Goal: Task Accomplishment & Management: Manage account settings

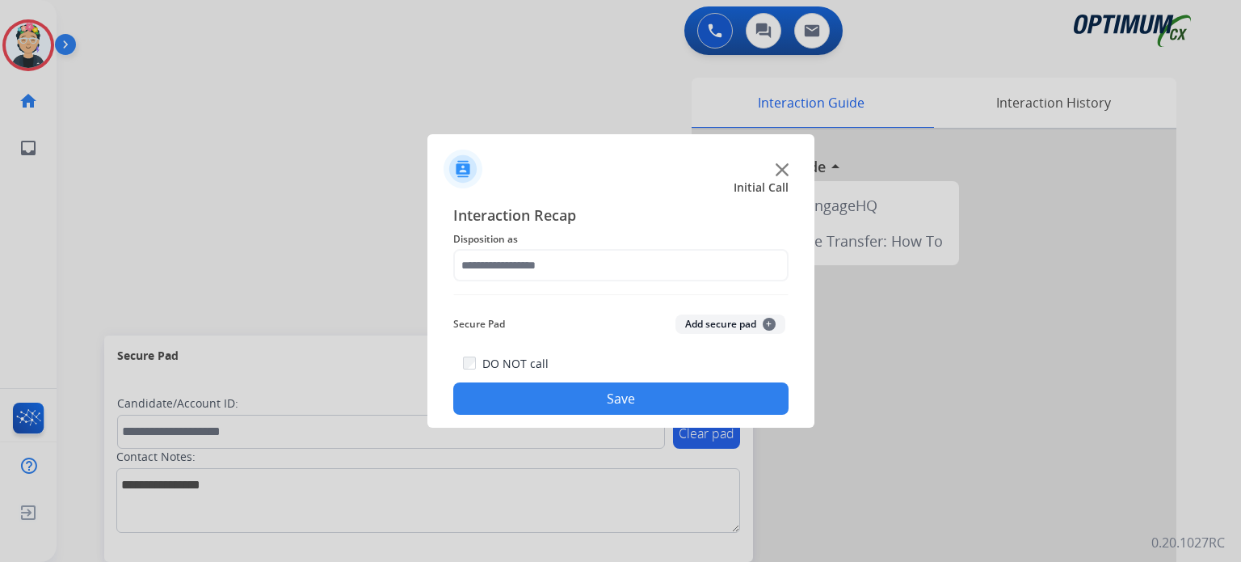
click at [779, 167] on img at bounding box center [782, 169] width 13 height 13
click at [779, 167] on div at bounding box center [934, 430] width 485 height 603
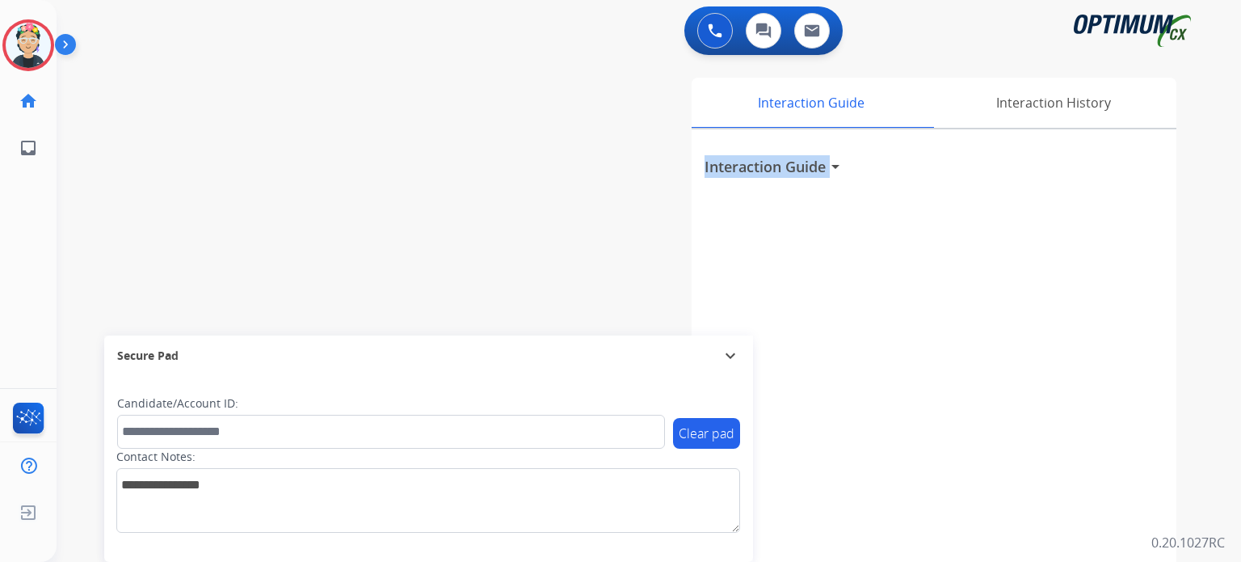
click at [779, 167] on h3 "Interaction Guide" at bounding box center [765, 166] width 121 height 23
click at [45, 30] on img at bounding box center [28, 45] width 45 height 45
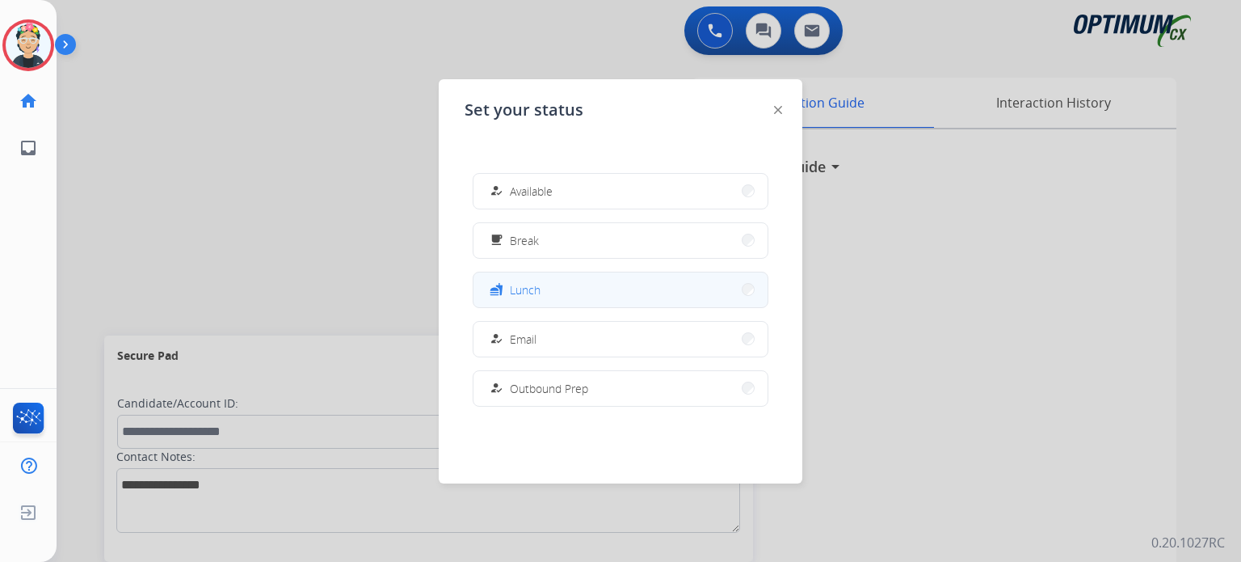
click at [611, 293] on button "fastfood Lunch" at bounding box center [621, 289] width 294 height 35
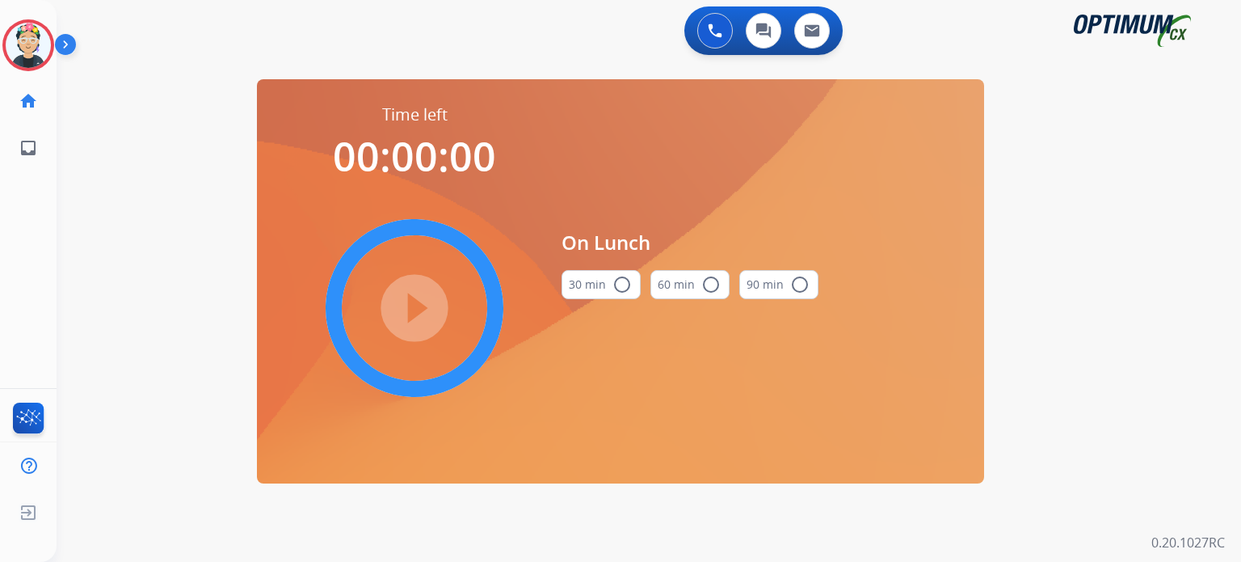
click at [626, 275] on mat-icon "radio_button_unchecked" at bounding box center [622, 284] width 19 height 19
click at [424, 301] on mat-icon "play_circle_filled" at bounding box center [414, 307] width 19 height 19
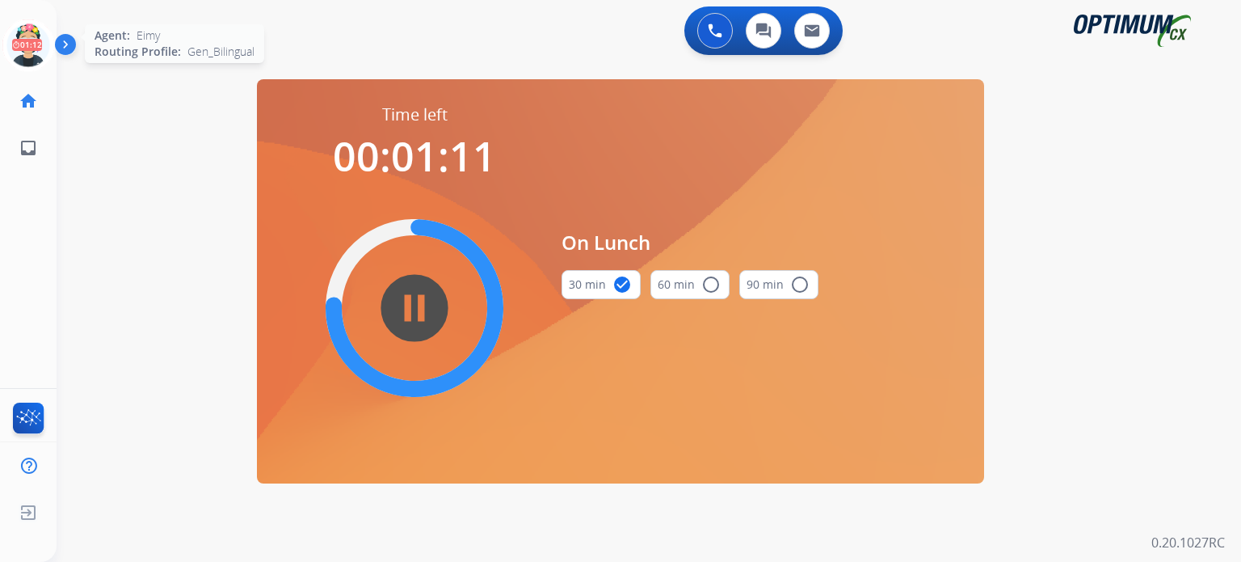
click at [29, 40] on icon at bounding box center [28, 45] width 53 height 53
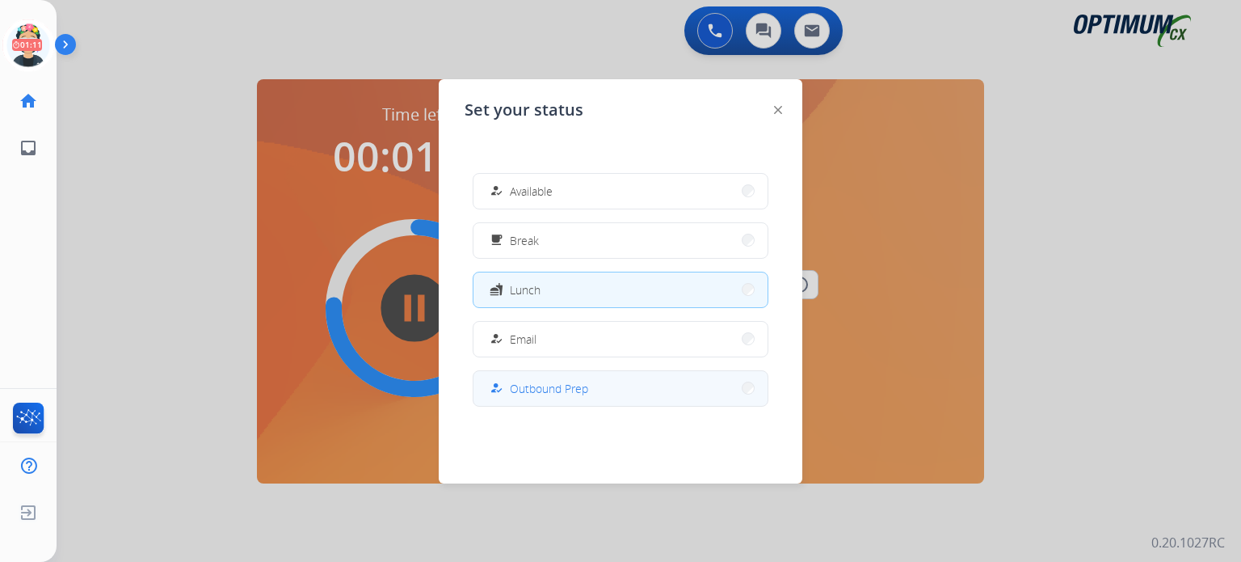
scroll to position [402, 0]
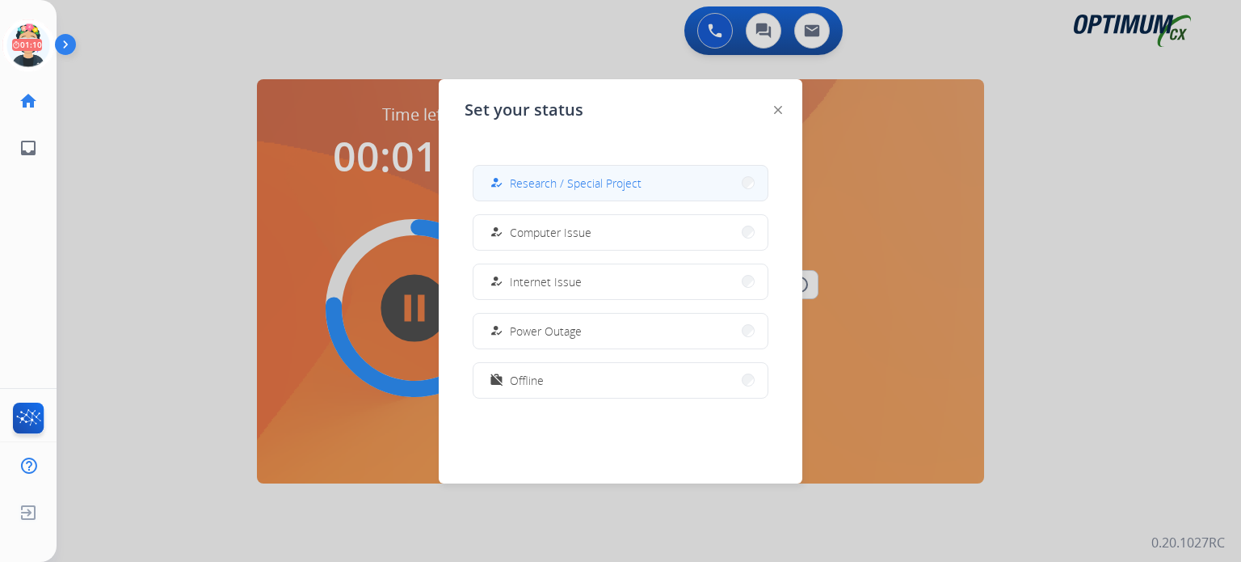
click at [503, 194] on button "how_to_reg Research / Special Project" at bounding box center [621, 183] width 294 height 35
